Goal: Information Seeking & Learning: Learn about a topic

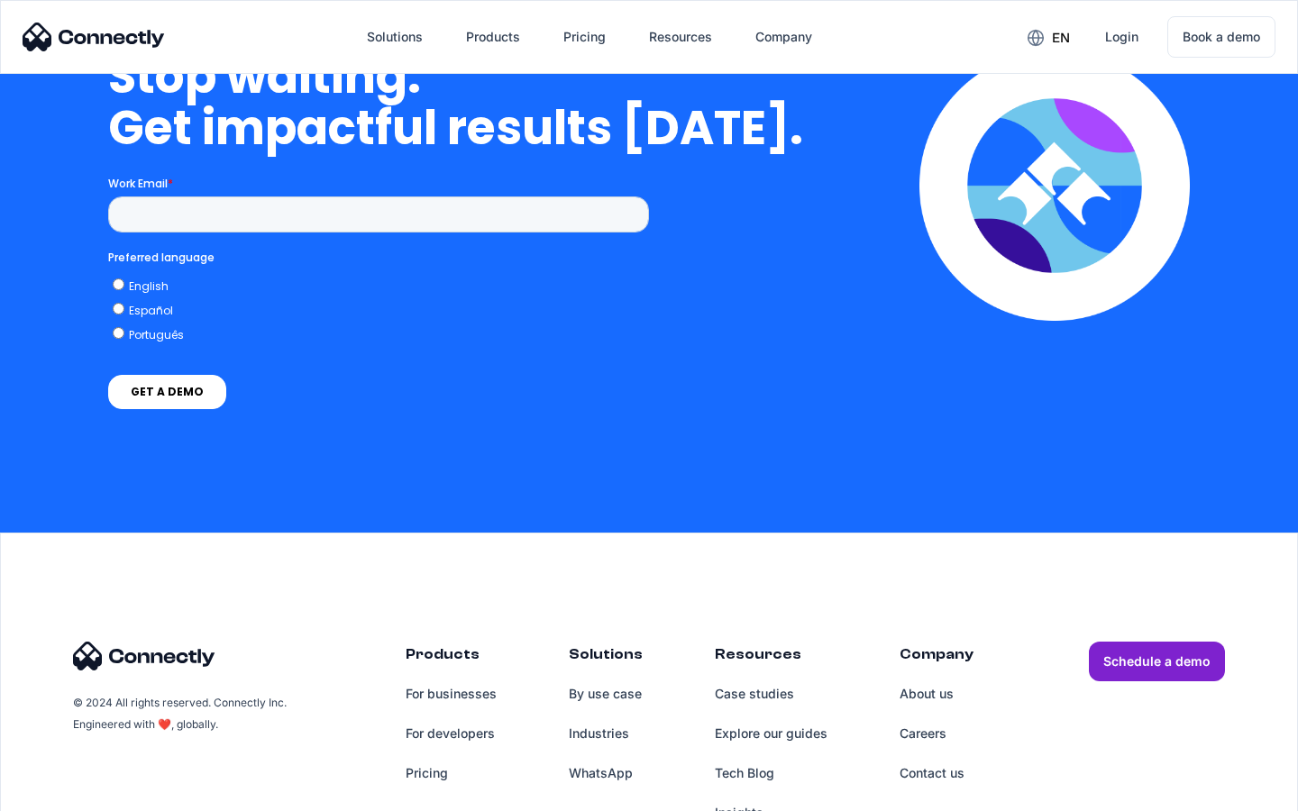
scroll to position [7415, 0]
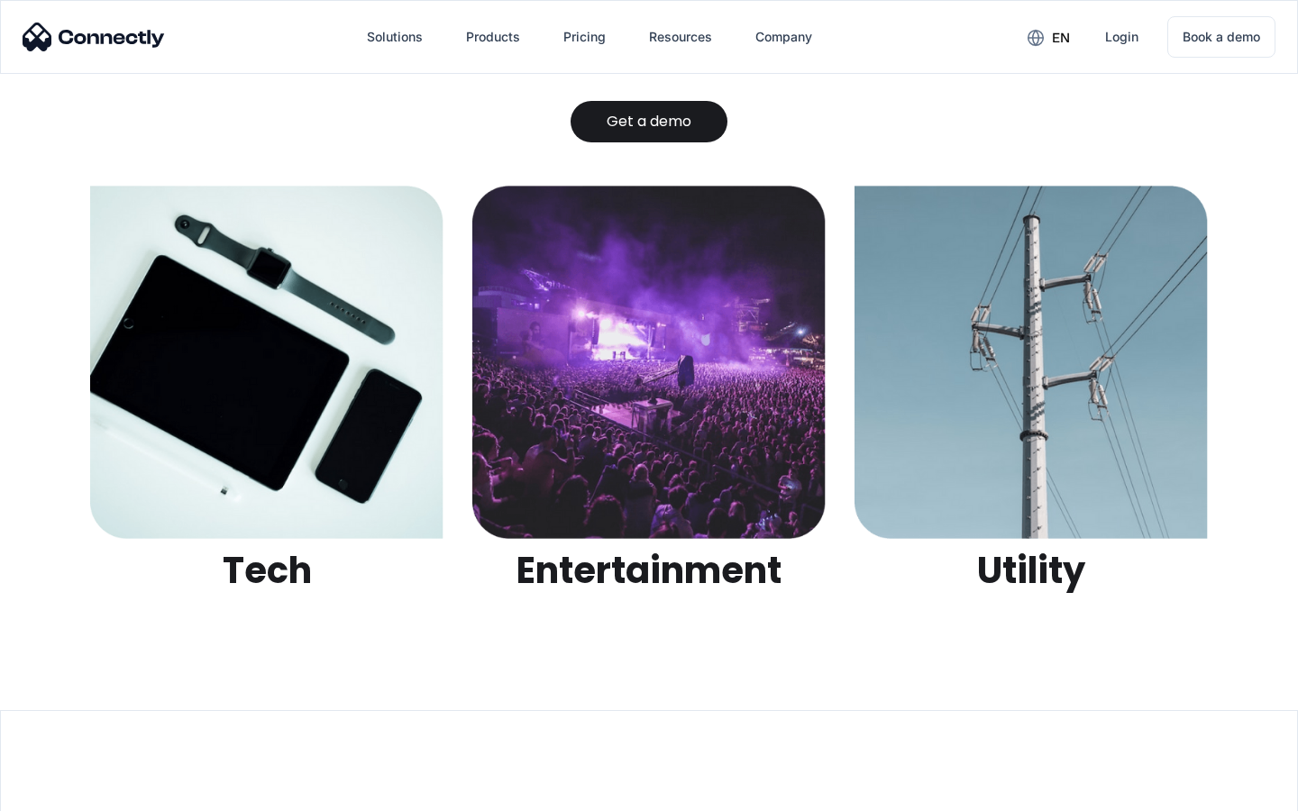
scroll to position [5688, 0]
